Goal: Navigation & Orientation: Find specific page/section

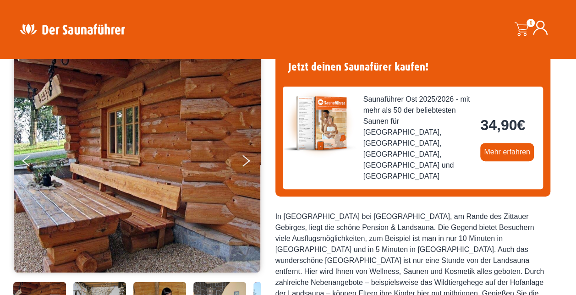
scroll to position [46, 0]
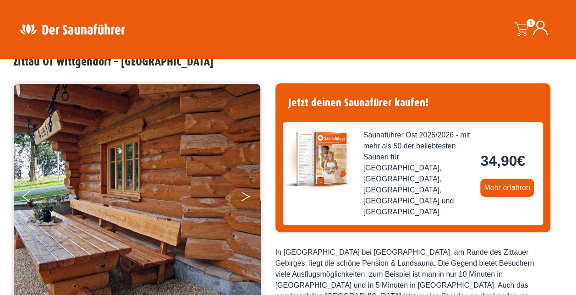
click at [241, 195] on button "Next" at bounding box center [252, 198] width 23 height 23
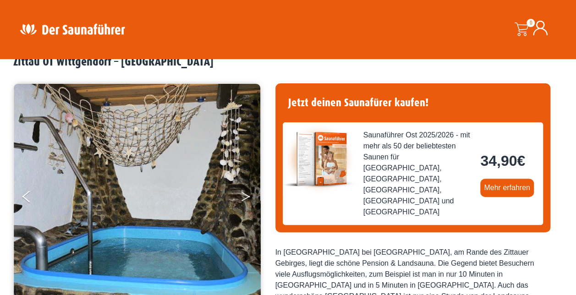
click at [241, 195] on button "Next" at bounding box center [252, 198] width 23 height 23
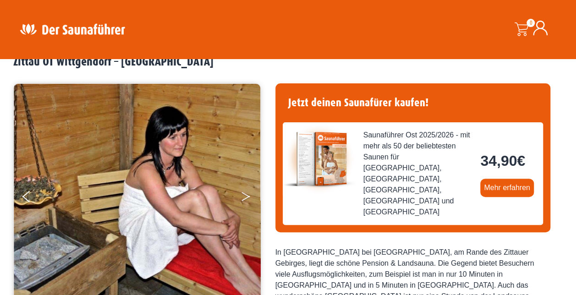
click at [241, 195] on button "Next" at bounding box center [252, 198] width 23 height 23
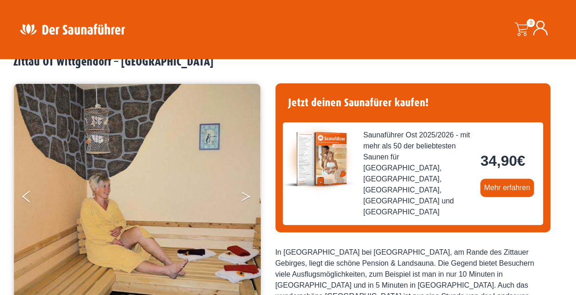
click at [241, 195] on button "Next" at bounding box center [252, 198] width 23 height 23
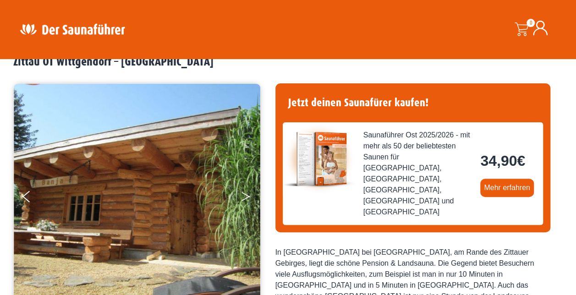
click at [241, 195] on button "Next" at bounding box center [252, 198] width 23 height 23
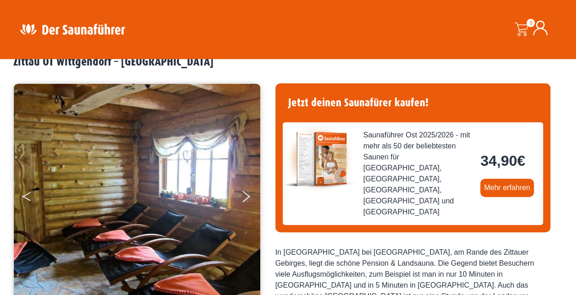
click at [29, 196] on button "Previous" at bounding box center [33, 198] width 23 height 23
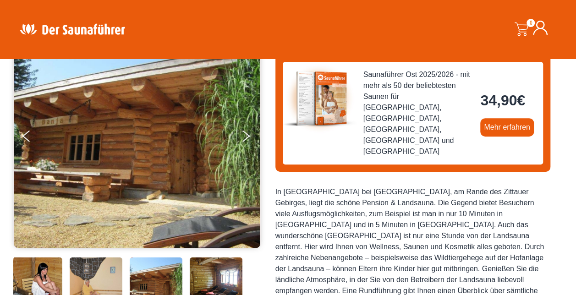
scroll to position [92, 0]
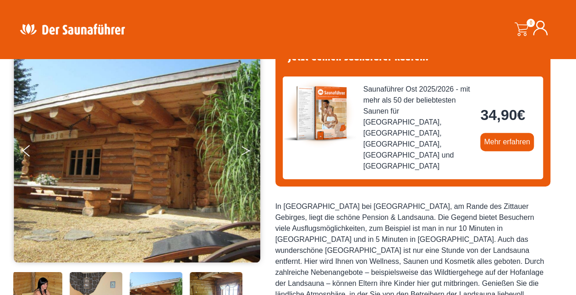
click at [242, 151] on button "Next" at bounding box center [252, 152] width 23 height 23
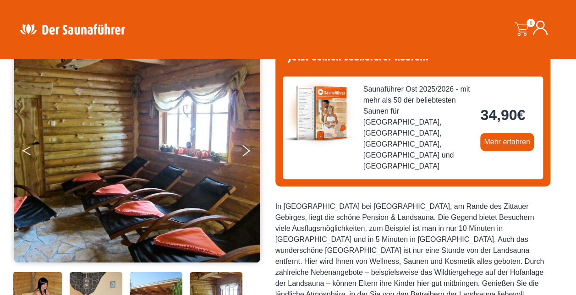
click at [23, 150] on icon "Previous" at bounding box center [26, 149] width 8 height 6
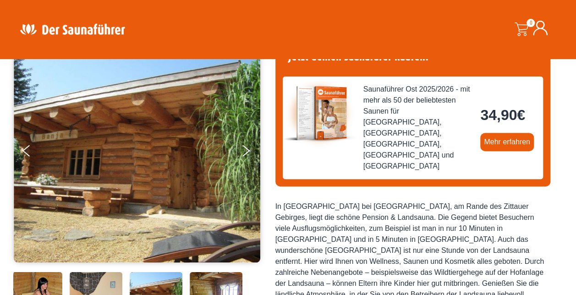
click at [102, 111] on img at bounding box center [137, 150] width 247 height 225
